Goal: Use online tool/utility: Utilize a website feature to perform a specific function

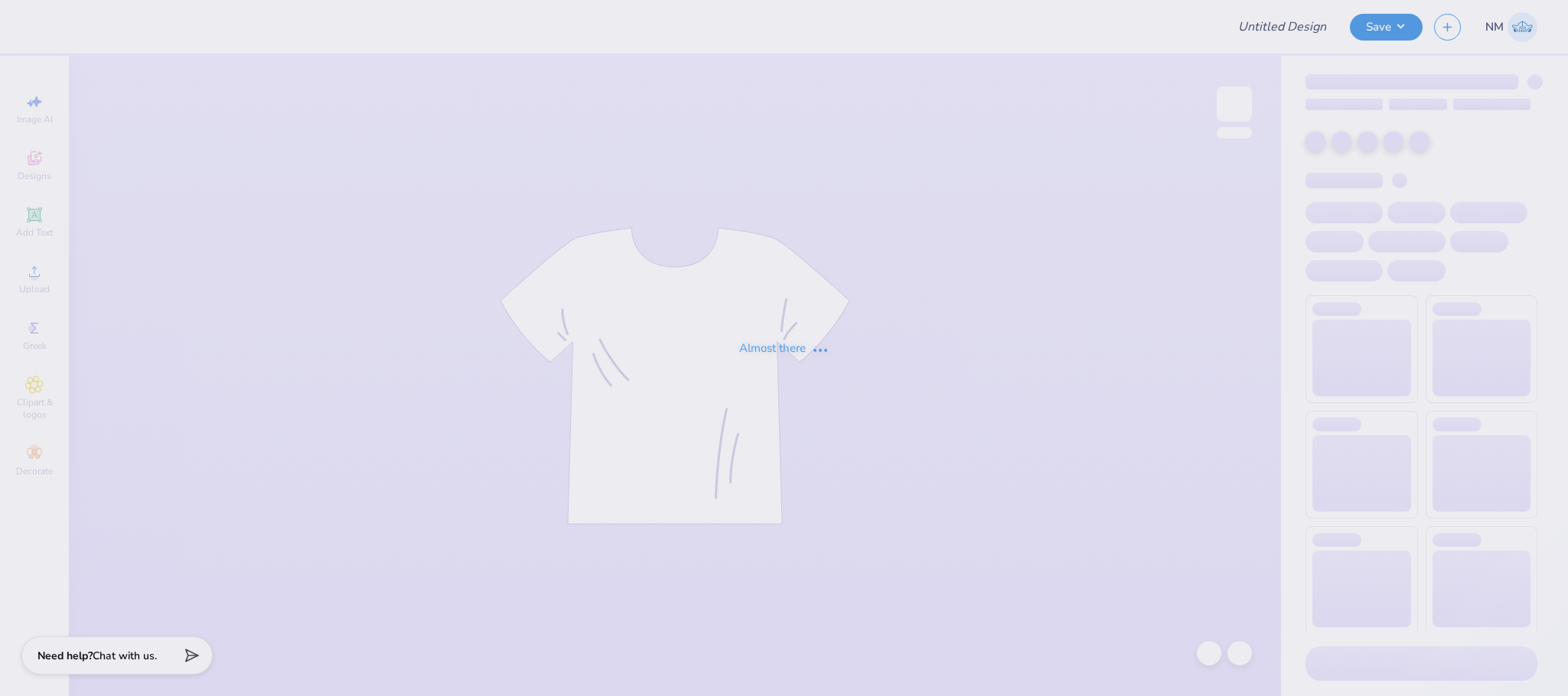
type input "[PERSON_NAME] : [GEOGRAPHIC_DATA] at [GEOGRAPHIC_DATA]"
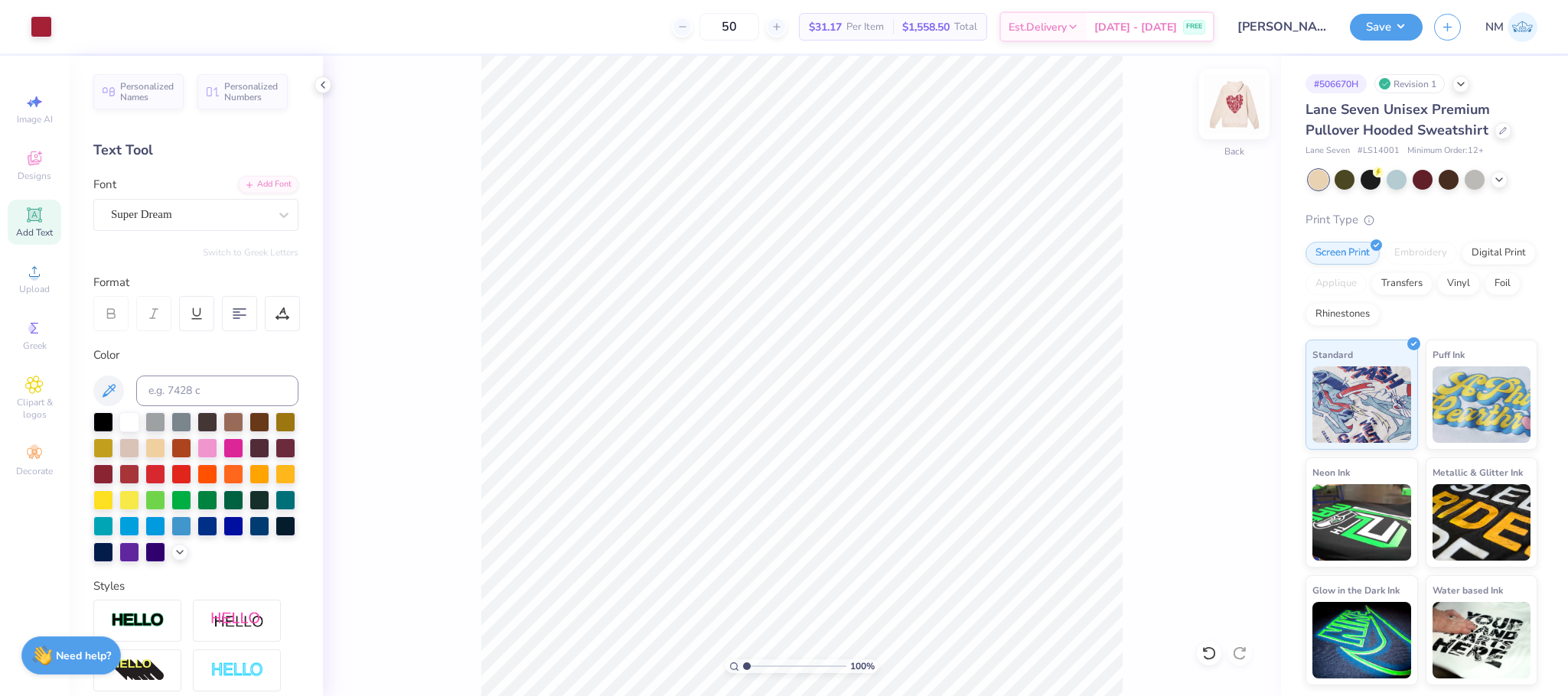
click at [1247, 108] on img at bounding box center [1234, 104] width 61 height 61
type input "18.78"
type input "18.75"
type input "19.04"
click at [1391, 24] on button "Save" at bounding box center [1386, 25] width 73 height 27
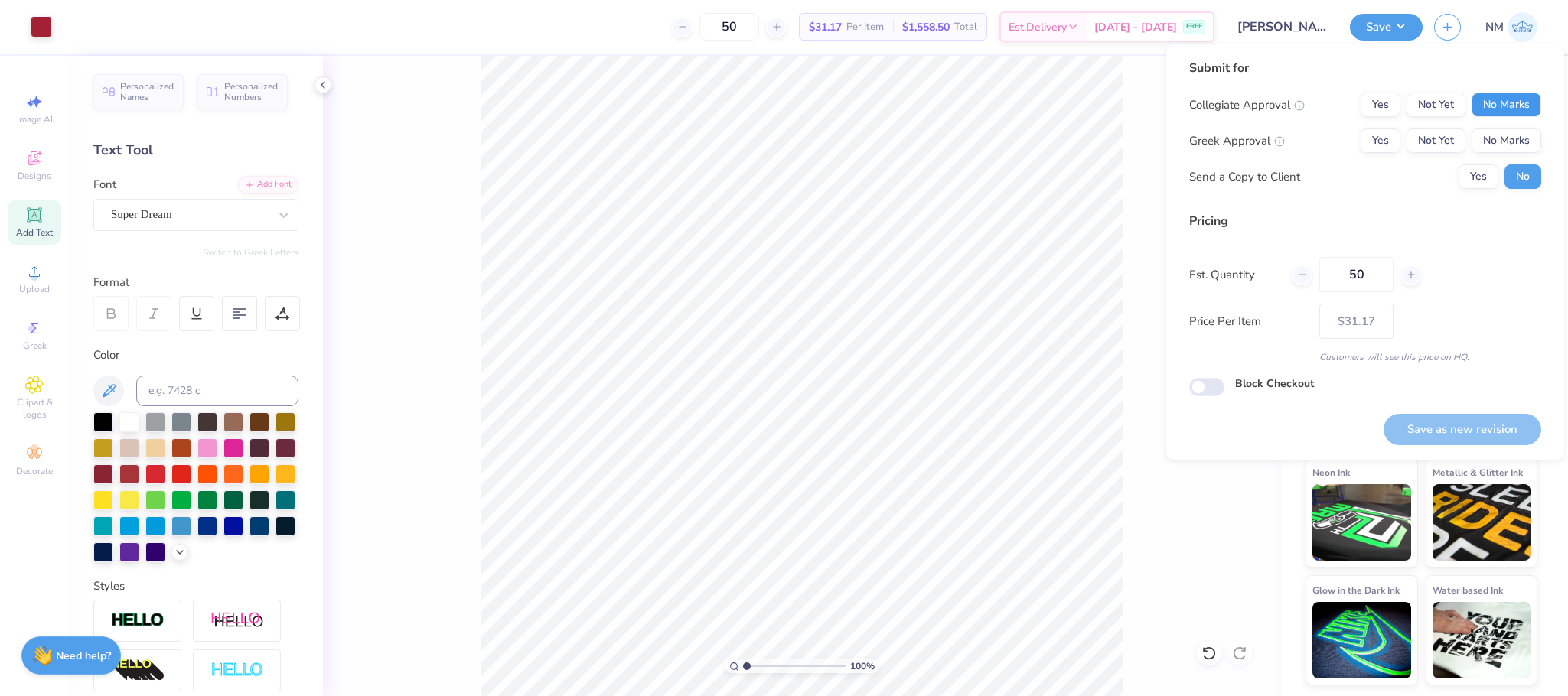
click at [1513, 101] on button "No Marks" at bounding box center [1506, 105] width 69 height 25
click at [1503, 130] on button "No Marks" at bounding box center [1506, 141] width 69 height 25
click at [1467, 184] on button "Yes" at bounding box center [1478, 177] width 39 height 25
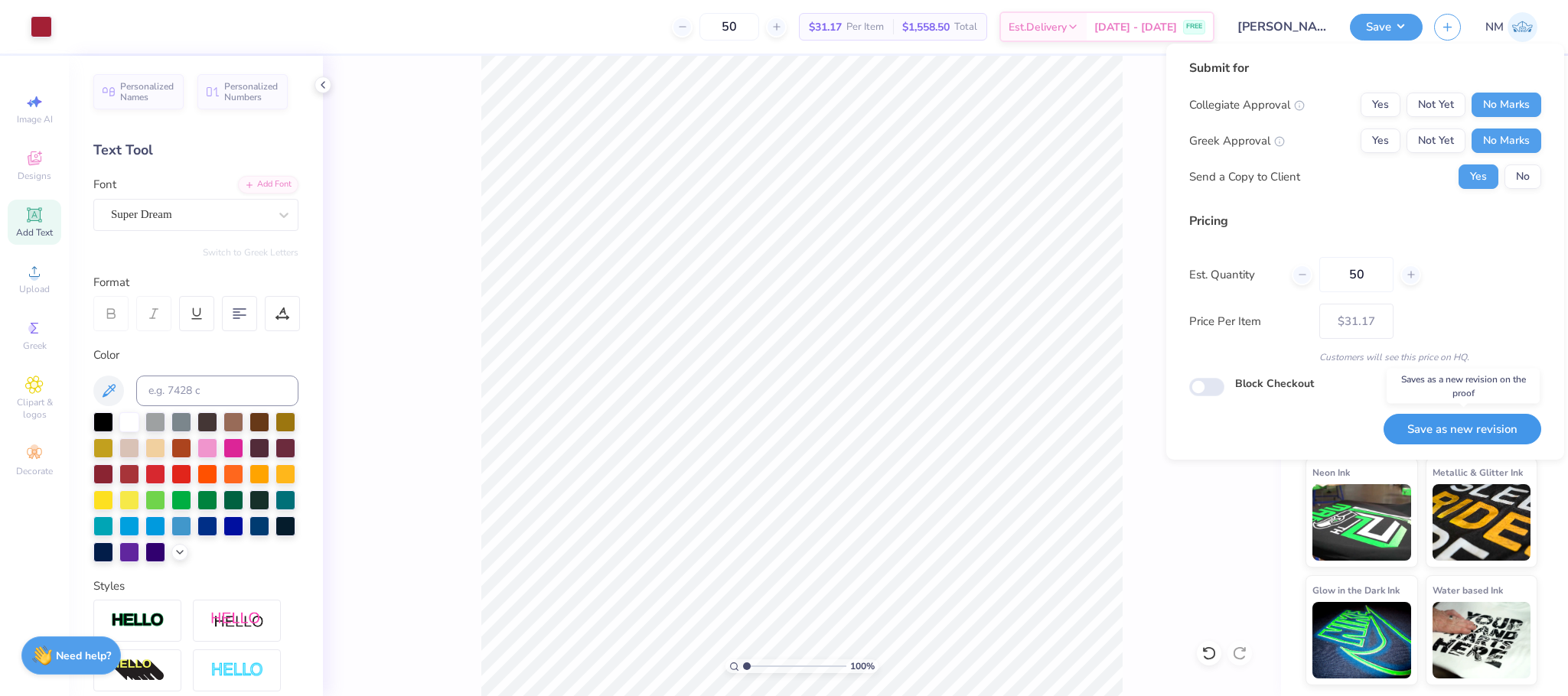
click at [1442, 428] on button "Save as new revision" at bounding box center [1462, 430] width 158 height 32
type input "$31.17"
